Goal: Task Accomplishment & Management: Manage account settings

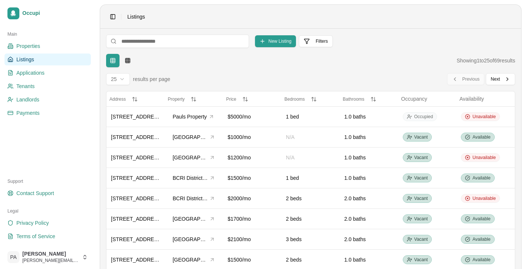
scroll to position [355, 0]
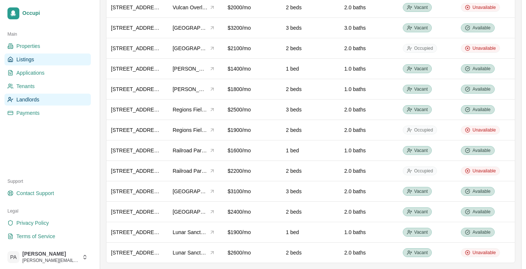
click at [39, 97] on link "Landlords" at bounding box center [47, 100] width 86 height 12
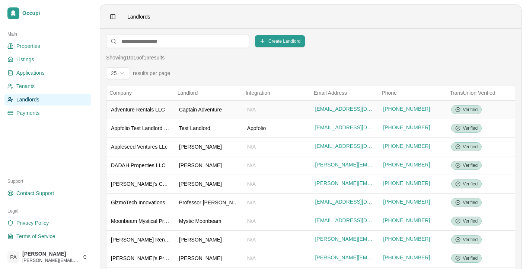
scroll to position [135, 0]
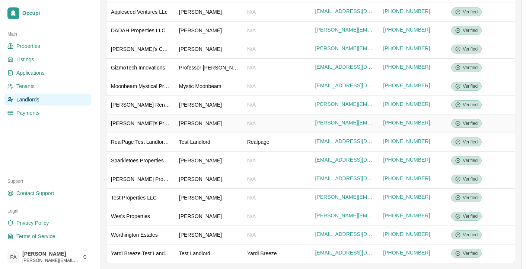
click at [198, 123] on div "[PERSON_NAME]" at bounding box center [208, 123] width 59 height 7
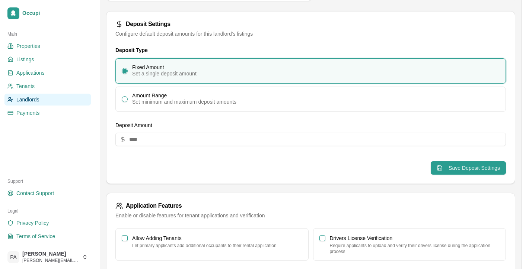
scroll to position [399, 0]
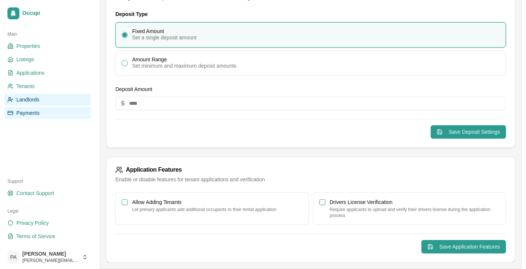
click at [52, 109] on link "Payments" at bounding box center [47, 113] width 86 height 12
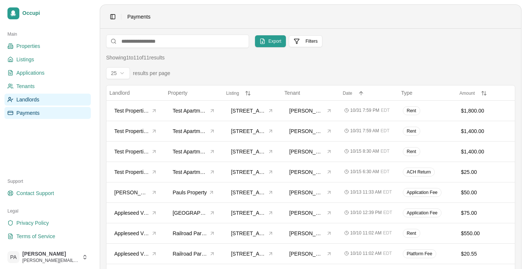
click at [52, 97] on link "Landlords" at bounding box center [47, 100] width 86 height 12
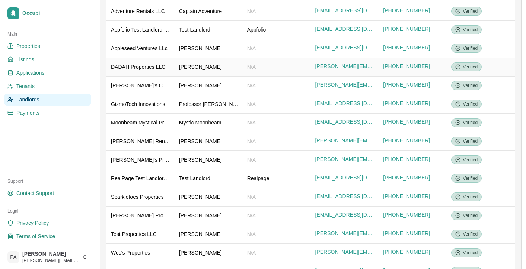
scroll to position [135, 0]
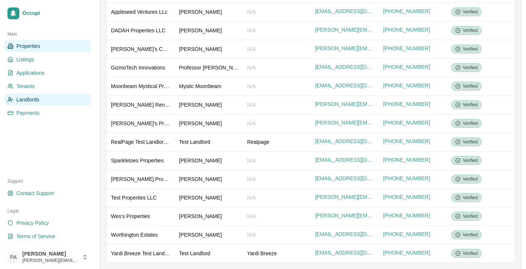
click at [51, 49] on link "Properties" at bounding box center [47, 46] width 86 height 12
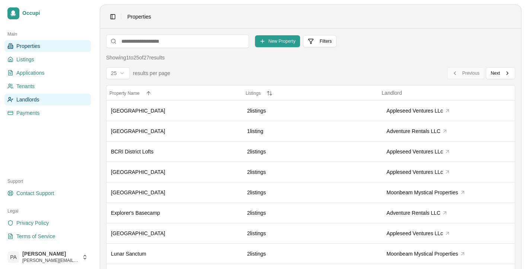
click at [48, 97] on link "Landlords" at bounding box center [47, 100] width 86 height 12
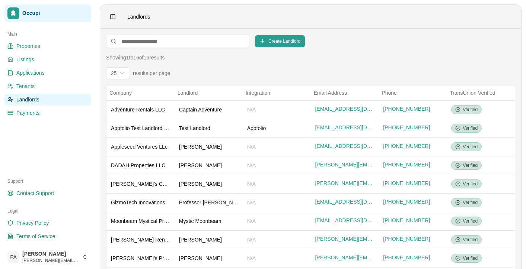
click at [22, 16] on span "Occupi" at bounding box center [54, 13] width 65 height 7
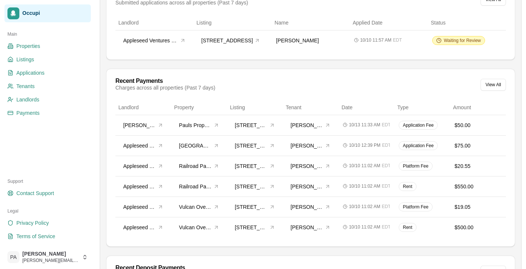
scroll to position [245, 0]
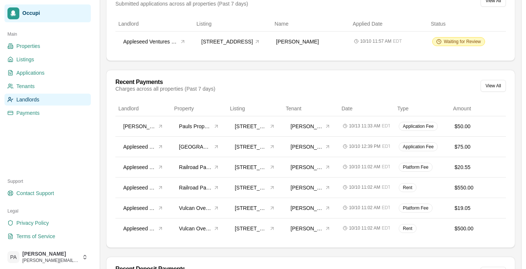
click at [41, 100] on link "Landlords" at bounding box center [47, 100] width 86 height 12
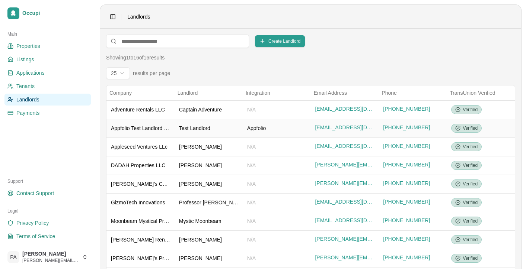
scroll to position [135, 0]
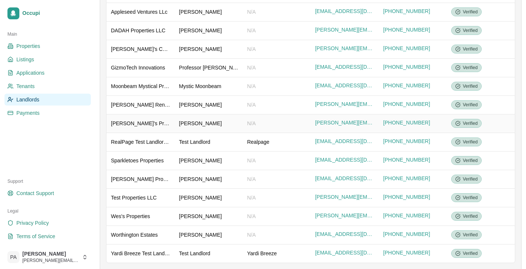
click at [212, 124] on div "[PERSON_NAME]" at bounding box center [208, 123] width 59 height 7
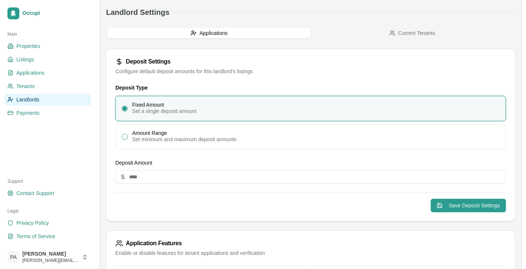
scroll to position [329, 0]
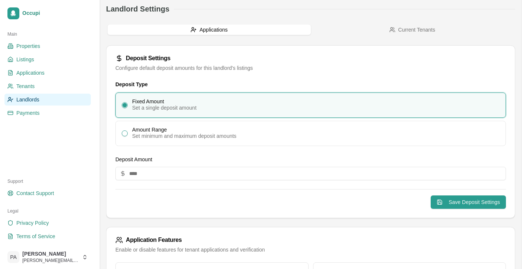
click at [244, 149] on div "Deposit Type Fixed Amount Set a single deposit amount Amount Range Set minimum …" at bounding box center [310, 149] width 408 height 137
click at [409, 33] on span "Current Tenants" at bounding box center [416, 29] width 37 height 7
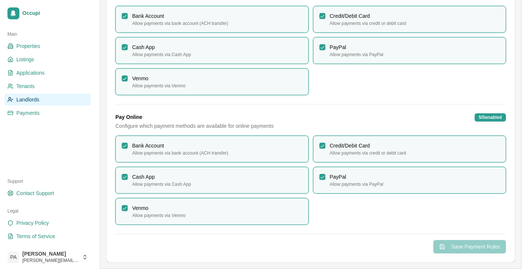
scroll to position [627, 0]
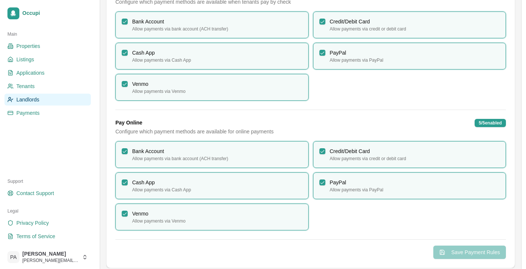
click at [325, 183] on label "PayPal Allow payments via PayPal" at bounding box center [409, 186] width 193 height 27
click at [325, 183] on button "PayPal Allow payments via PayPal" at bounding box center [322, 183] width 6 height 6
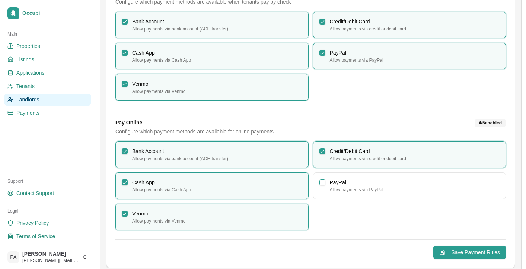
click at [324, 53] on button "PayPal Allow payments via PayPal" at bounding box center [322, 53] width 6 height 6
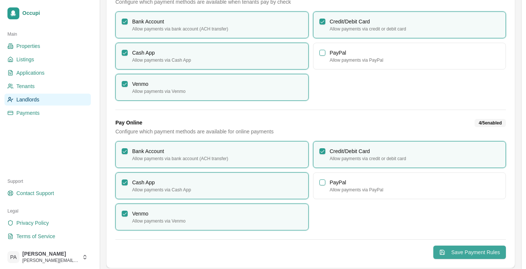
click at [461, 248] on button "Save Payment Rules" at bounding box center [469, 252] width 73 height 13
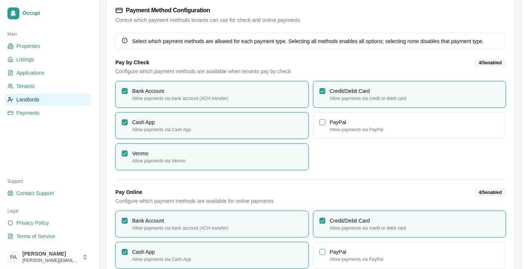
scroll to position [633, 0]
